Goal: Information Seeking & Learning: Learn about a topic

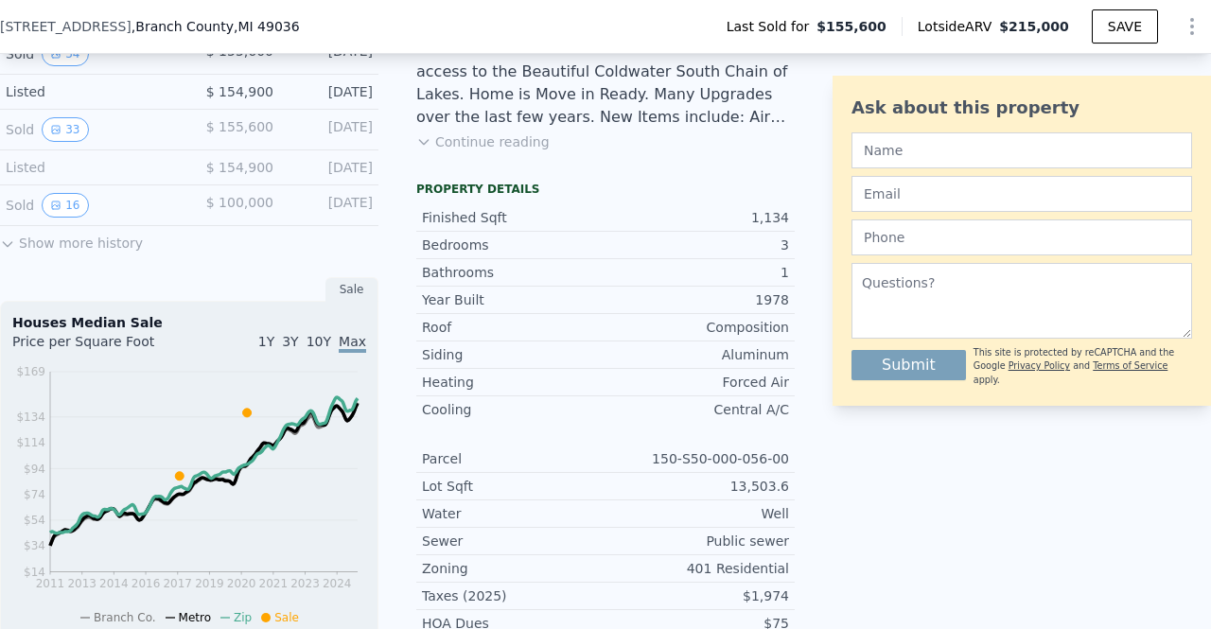
scroll to position [532, 0]
click at [9, 247] on icon at bounding box center [7, 242] width 15 height 15
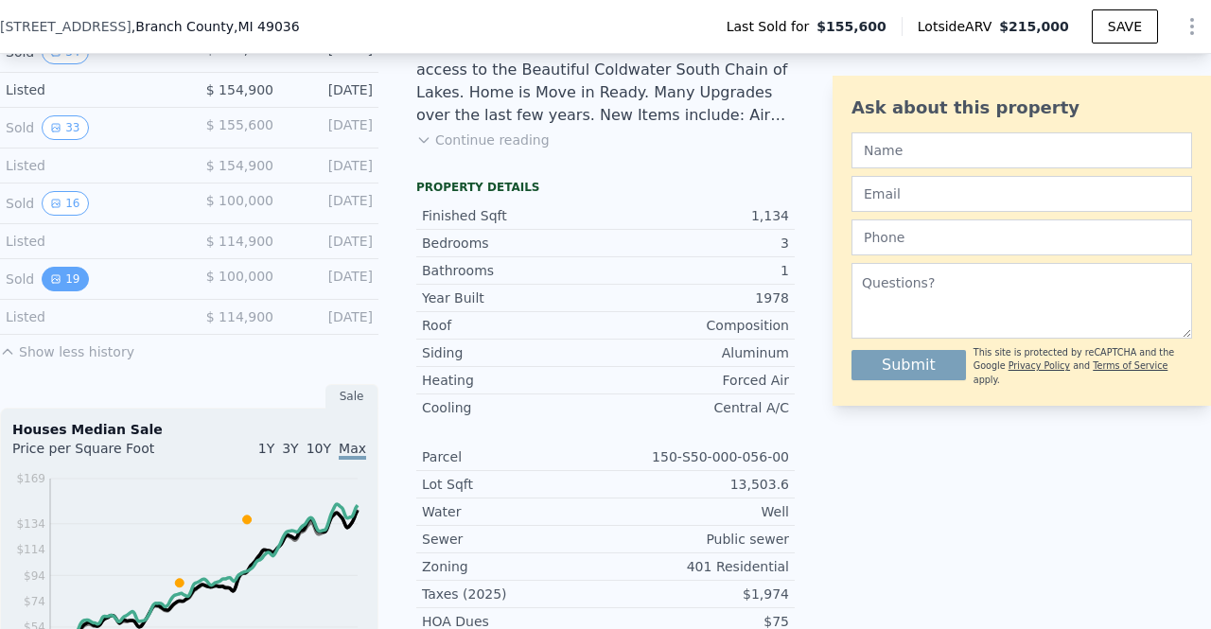
click at [61, 288] on button "19" at bounding box center [65, 279] width 46 height 25
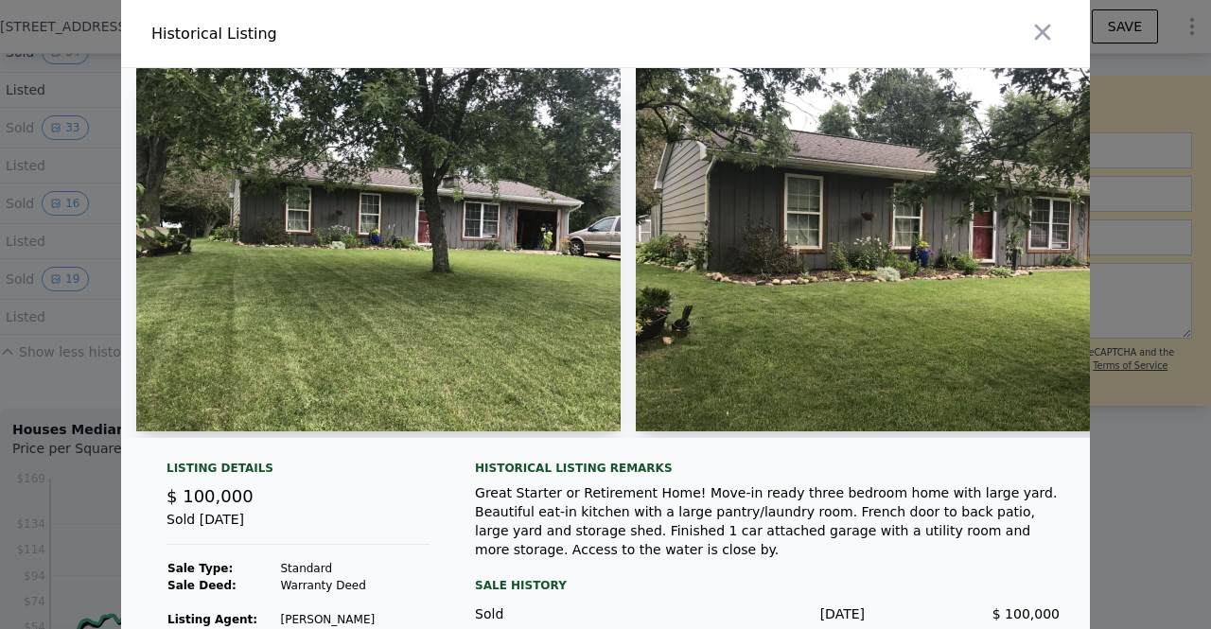
click at [419, 249] on img at bounding box center [378, 249] width 484 height 363
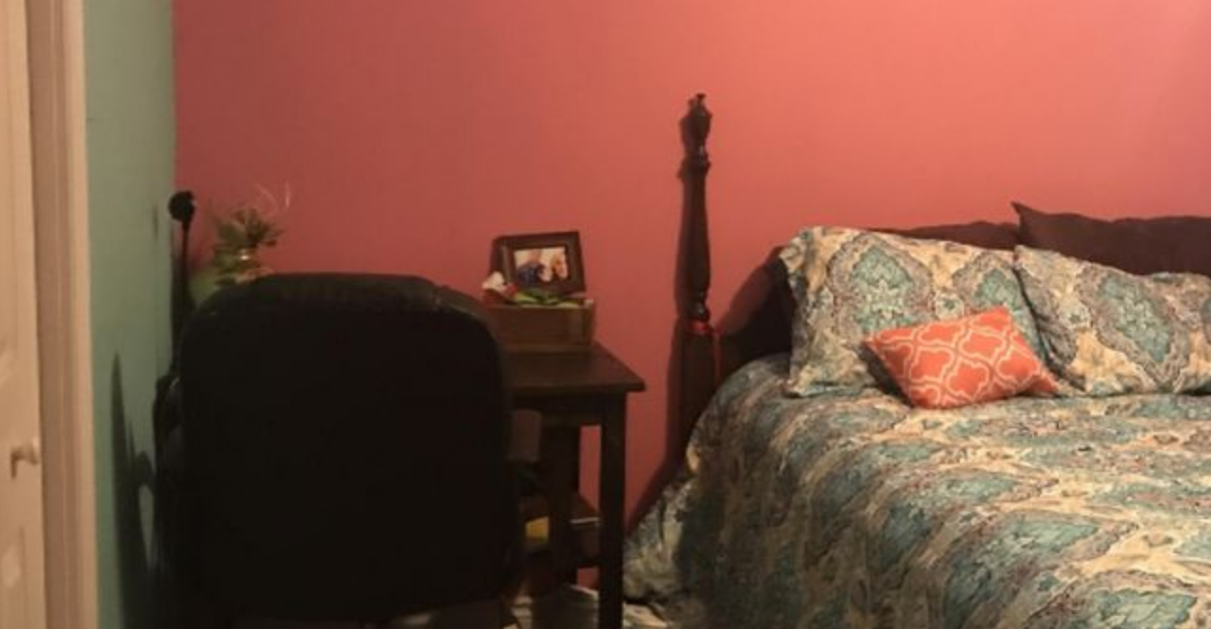
scroll to position [0, 3858]
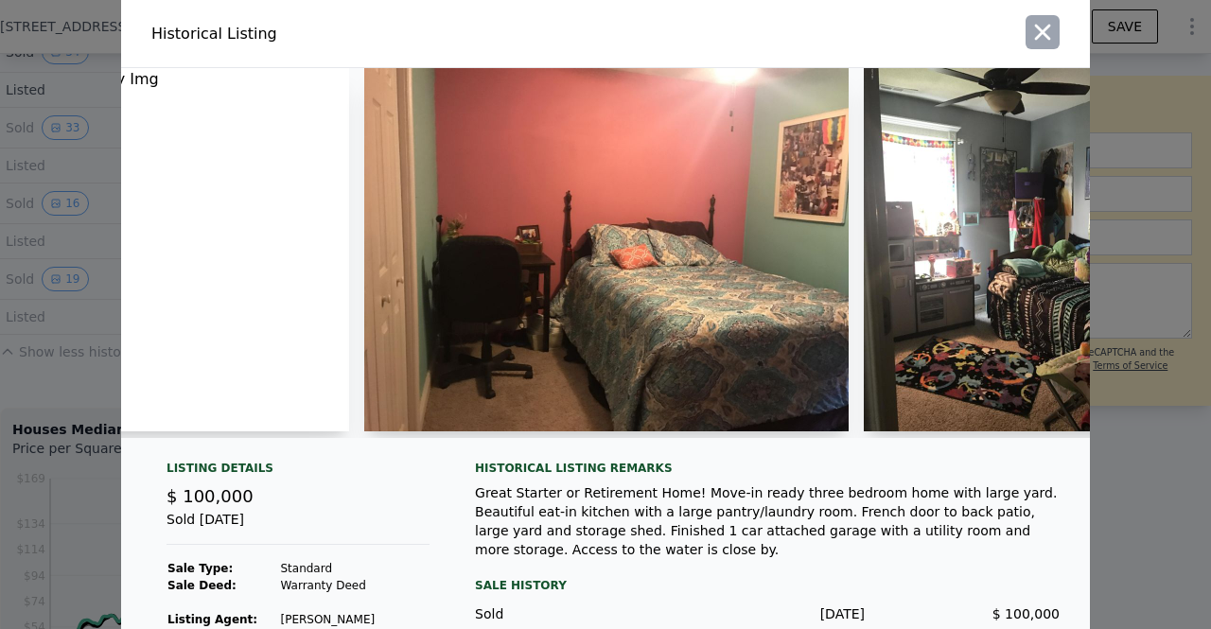
click at [1029, 15] on button "button" at bounding box center [1042, 32] width 34 height 34
